Goal: Complete application form

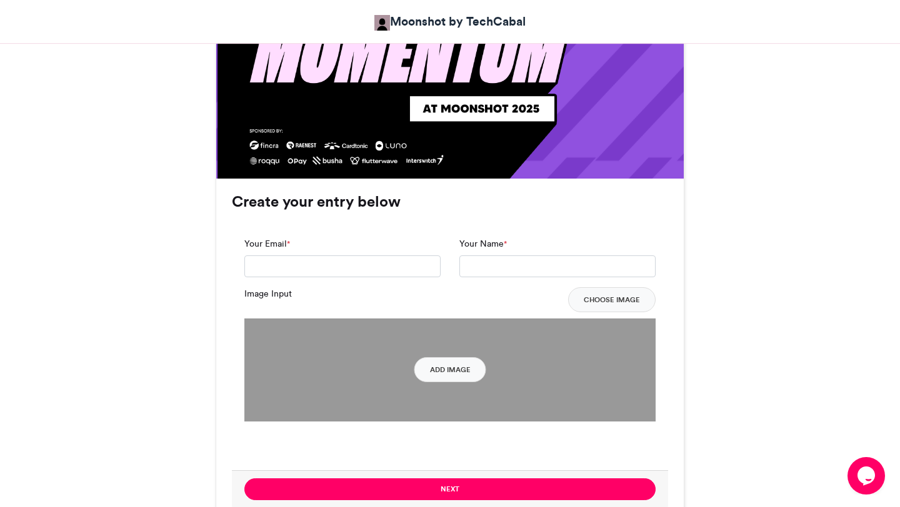
scroll to position [847, 0]
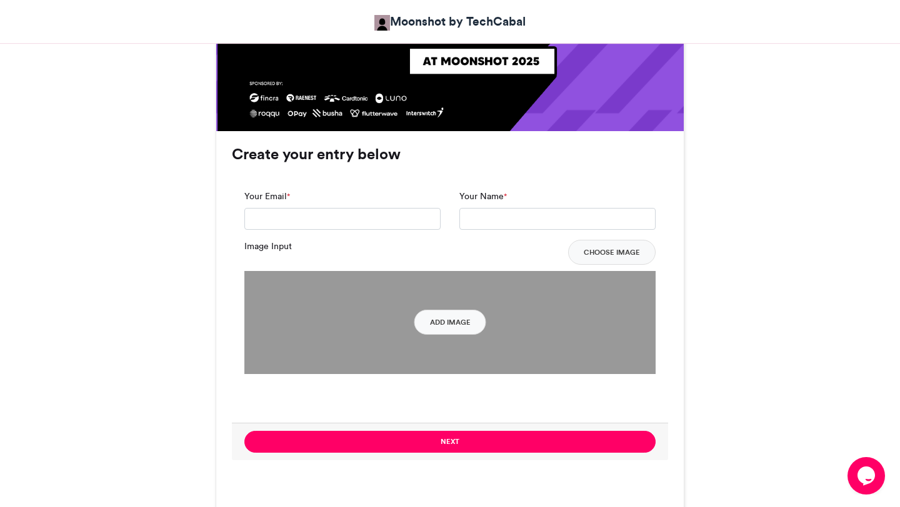
click at [387, 204] on div "Your Email *" at bounding box center [342, 210] width 196 height 41
click at [387, 214] on input "Your Email *" at bounding box center [342, 219] width 196 height 22
type input "**********"
click at [489, 218] on input "Your Name *" at bounding box center [557, 219] width 196 height 22
type input "**********"
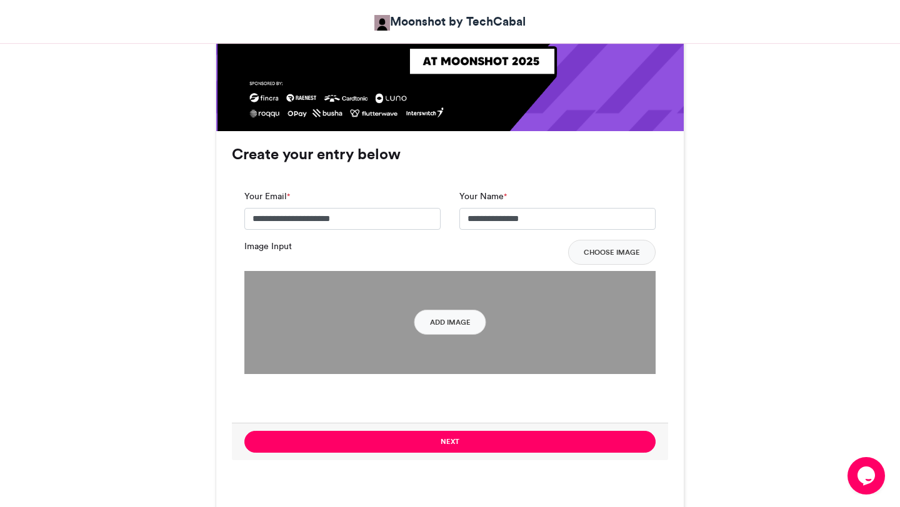
click at [491, 251] on div "Image Input Choose Image" at bounding box center [449, 252] width 411 height 25
click at [613, 254] on button "Choose Image" at bounding box center [611, 252] width 87 height 25
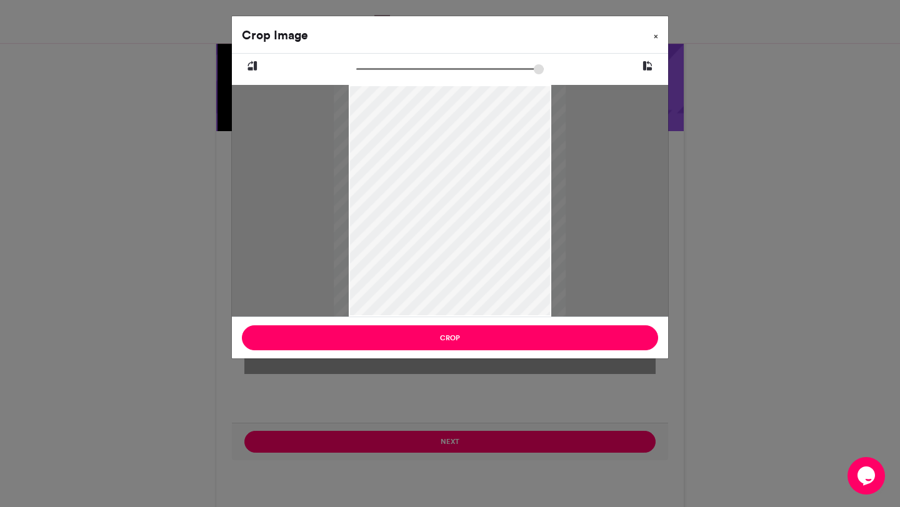
click at [657, 38] on span "×" at bounding box center [656, 35] width 4 height 7
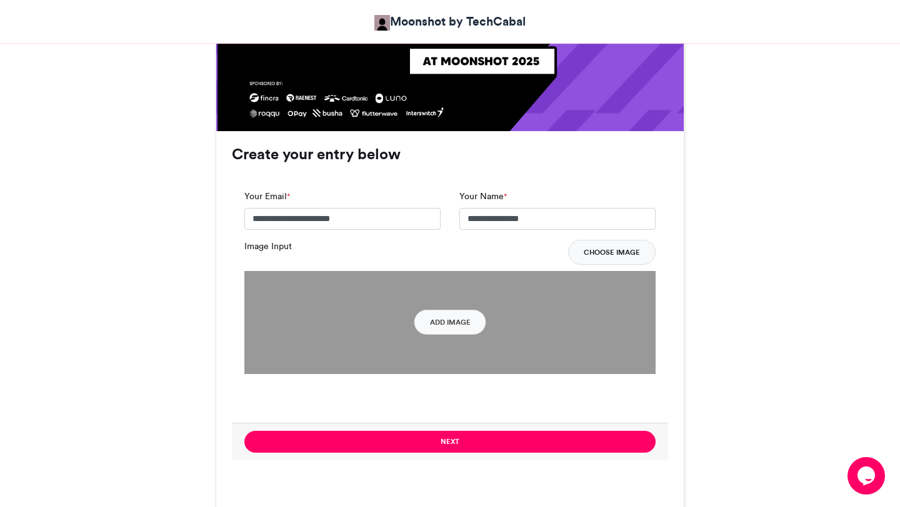
click at [619, 247] on button "Choose Image" at bounding box center [611, 252] width 87 height 25
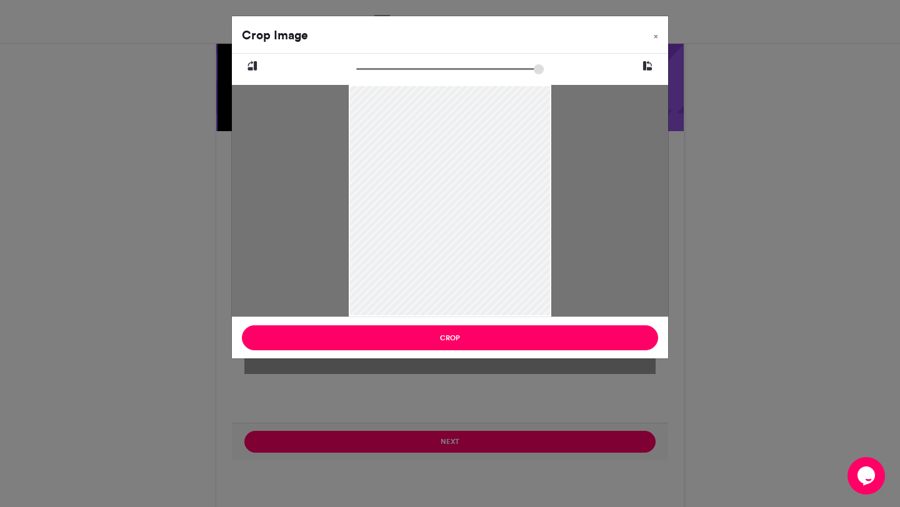
click at [541, 314] on div at bounding box center [450, 201] width 202 height 236
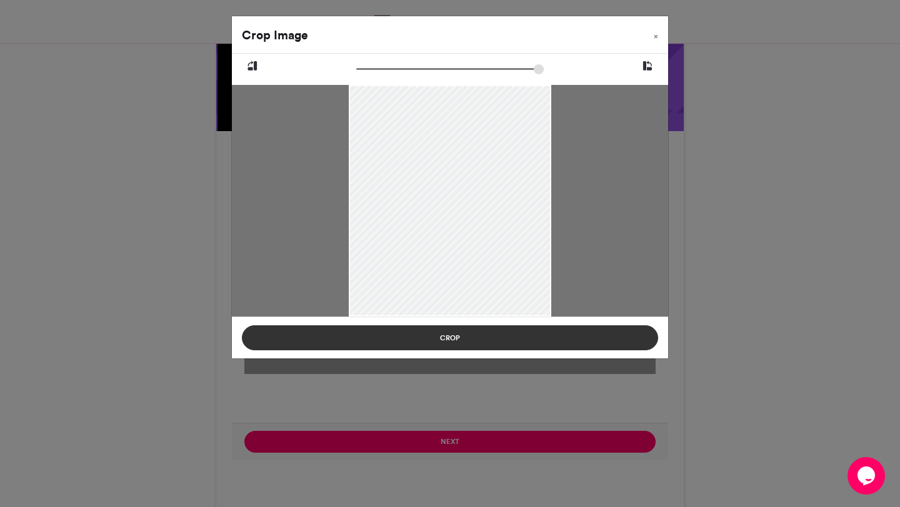
click at [508, 344] on button "Crop" at bounding box center [450, 338] width 416 height 25
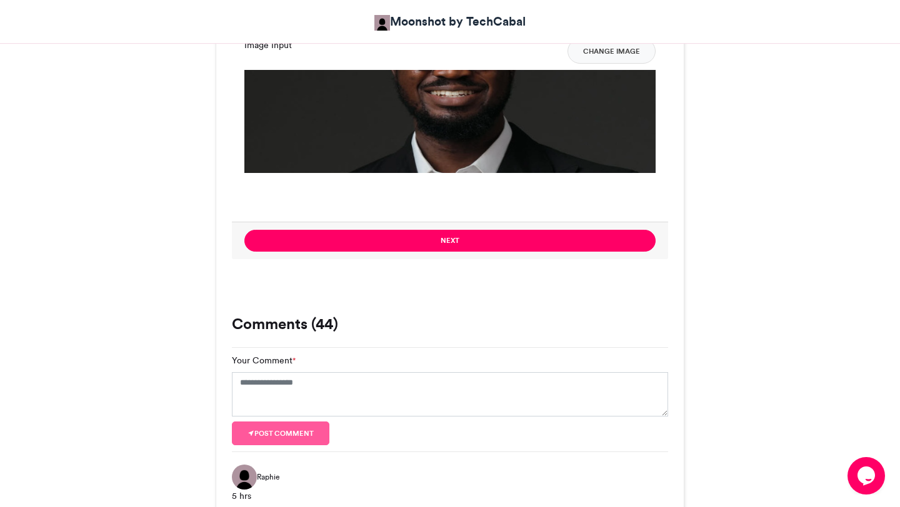
scroll to position [1069, 0]
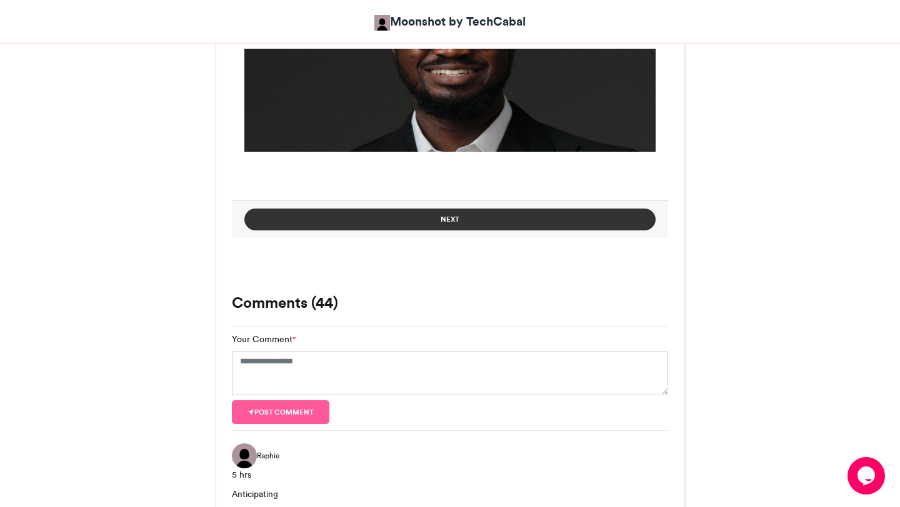
click at [475, 224] on button "Next" at bounding box center [449, 220] width 411 height 22
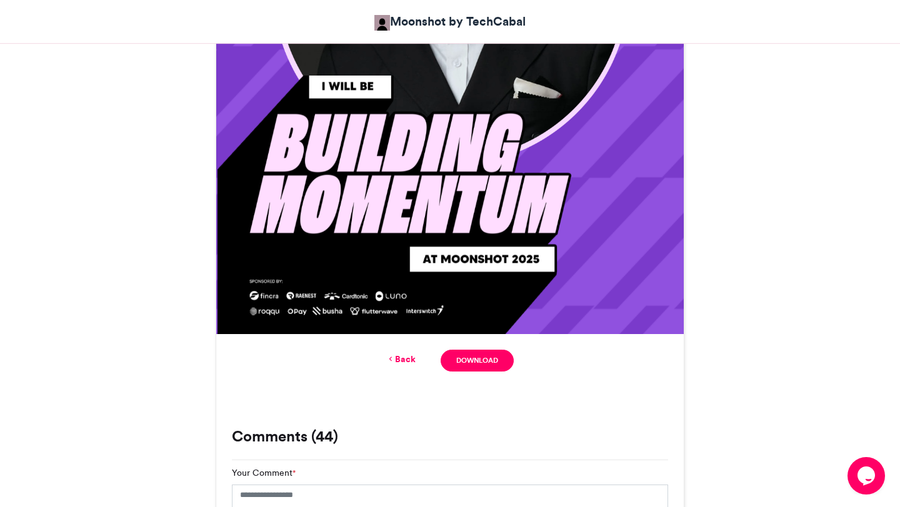
scroll to position [660, 0]
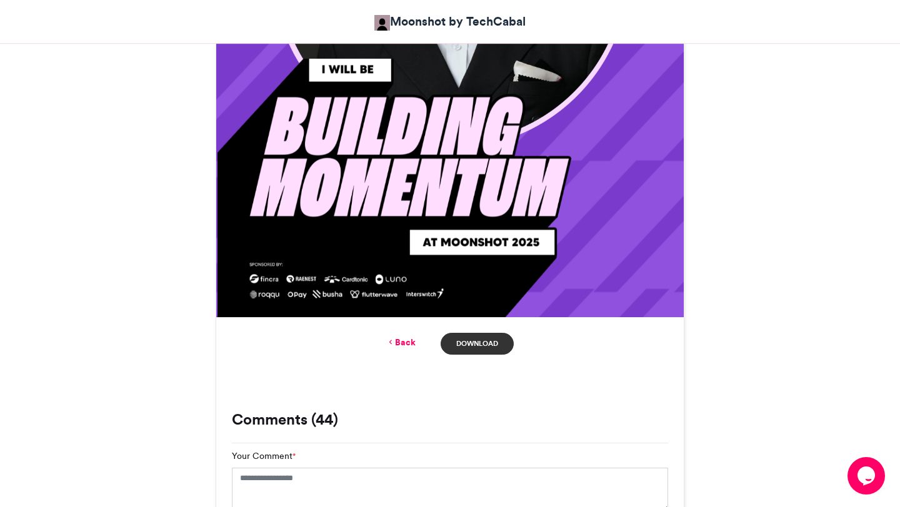
click at [479, 348] on link "Download" at bounding box center [477, 344] width 73 height 22
click at [884, 47] on div "Moonshot by Techcabal 2025 Moonshot by TechCabal [DATE] 5811 Views" at bounding box center [450, 466] width 900 height 1912
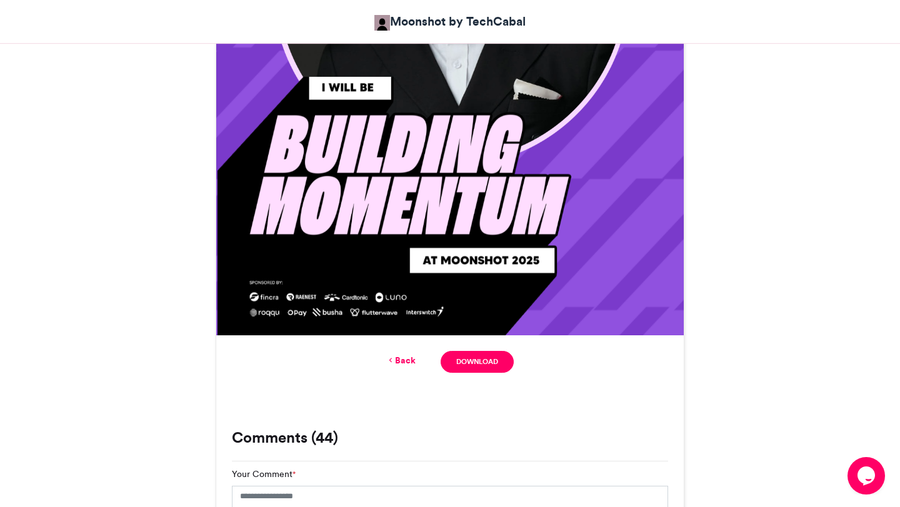
scroll to position [0, 0]
